Goal: Task Accomplishment & Management: Manage account settings

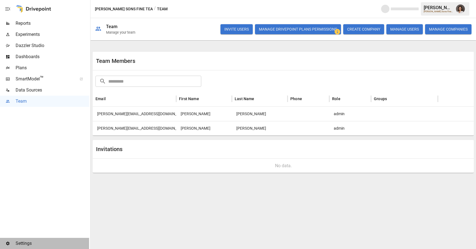
click at [26, 246] on span "Settings" at bounding box center [52, 243] width 73 height 7
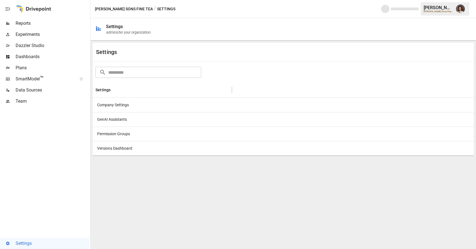
click at [335, 107] on div at bounding box center [353, 105] width 242 height 14
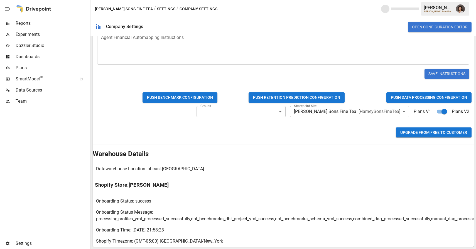
scroll to position [282, 0]
click at [462, 10] on img "Franziska Ibscher" at bounding box center [460, 8] width 9 height 9
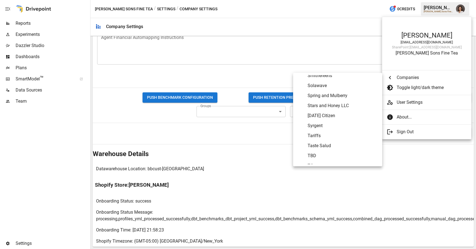
scroll to position [2986, 0]
click at [333, 150] on span "Yumi" at bounding box center [342, 149] width 70 height 7
